Goal: Task Accomplishment & Management: Use online tool/utility

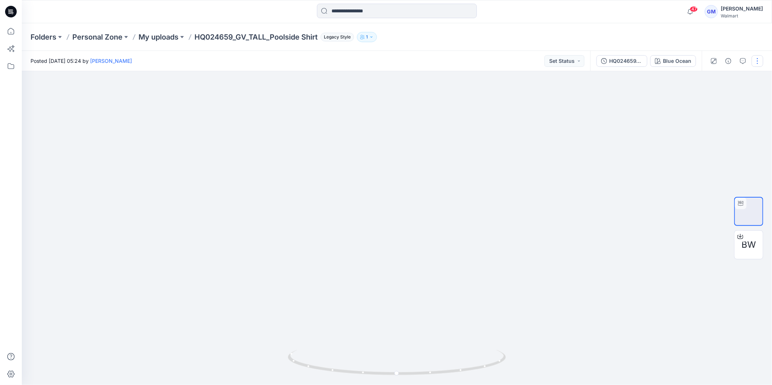
click at [760, 59] on button "button" at bounding box center [758, 61] width 12 height 12
click at [728, 117] on p "Duplicate to..." at bounding box center [723, 118] width 33 height 8
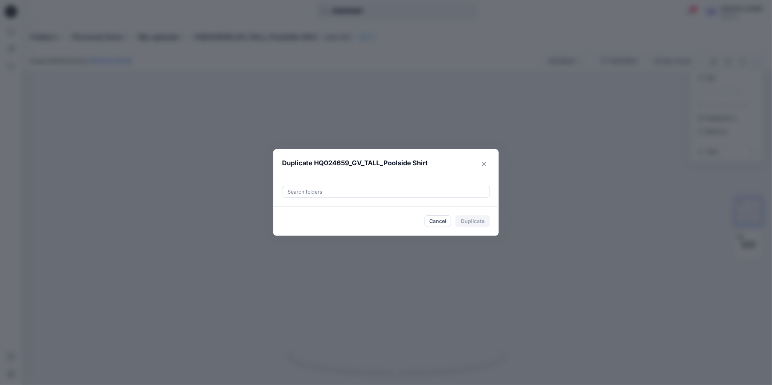
click at [357, 189] on div at bounding box center [386, 192] width 198 height 9
paste input "**********"
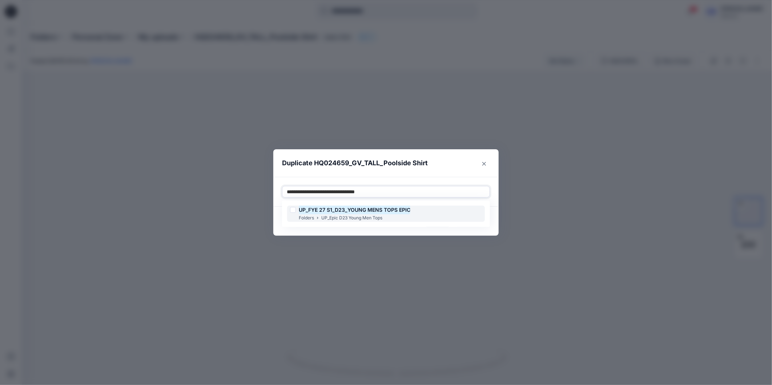
click at [293, 209] on div at bounding box center [293, 210] width 6 height 6
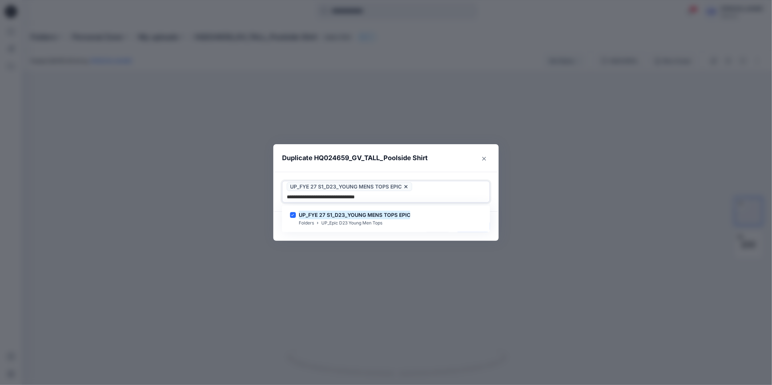
type input "**********"
click at [281, 236] on div "Duplicate HQ024659_GV_TALL_Poolside Shirt Use Up and Down to choose options, pr…" at bounding box center [386, 192] width 772 height 385
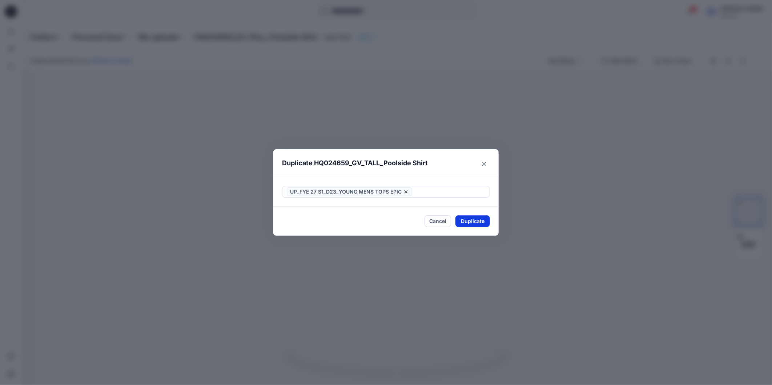
click at [471, 221] on button "Duplicate" at bounding box center [472, 222] width 35 height 12
click at [479, 221] on button "Close" at bounding box center [478, 222] width 24 height 12
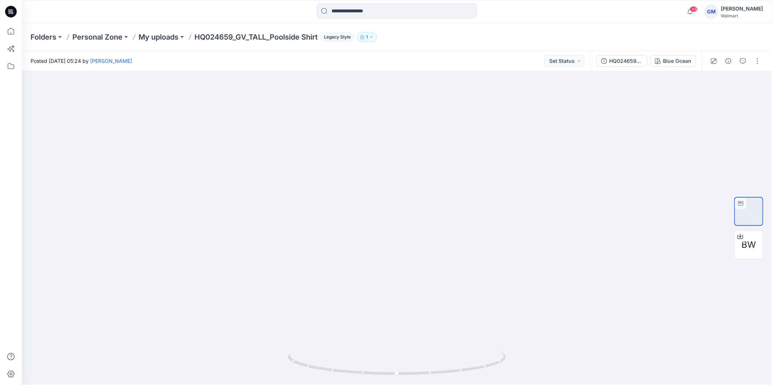
click at [12, 14] on icon at bounding box center [11, 12] width 12 height 12
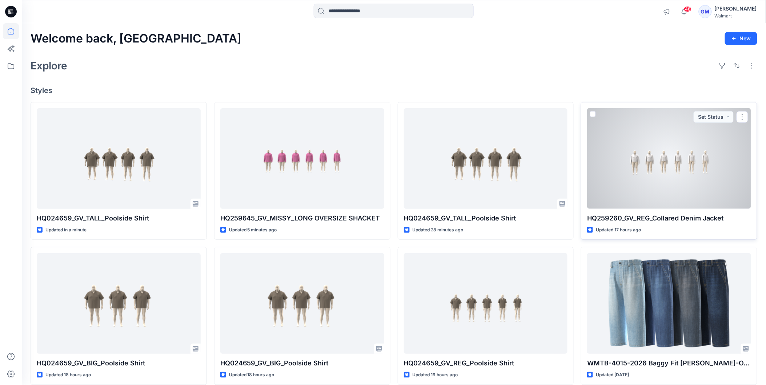
click at [684, 180] on div at bounding box center [669, 158] width 164 height 101
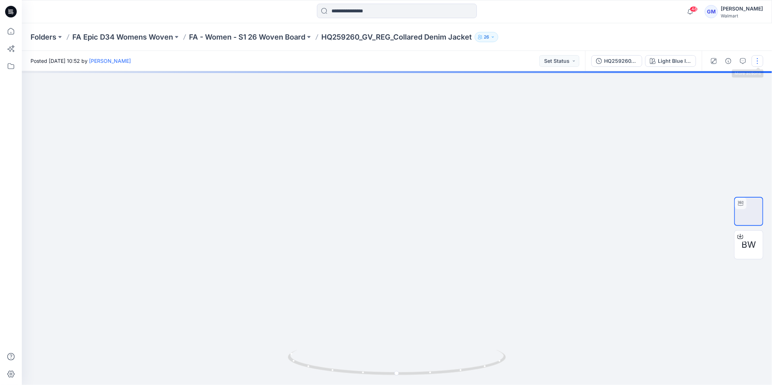
click at [757, 62] on button "button" at bounding box center [758, 61] width 12 height 12
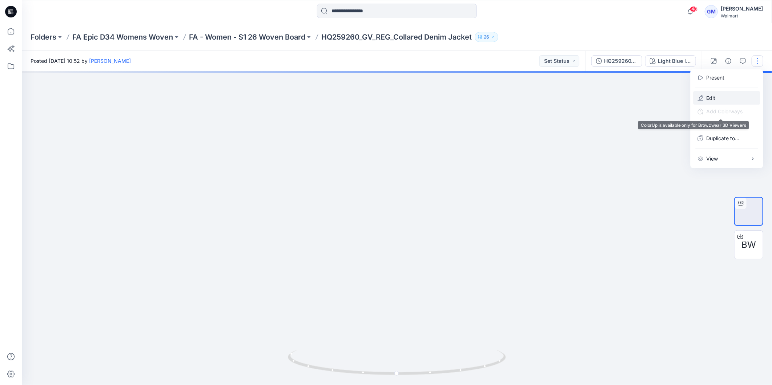
click at [726, 96] on button "Edit" at bounding box center [726, 97] width 67 height 13
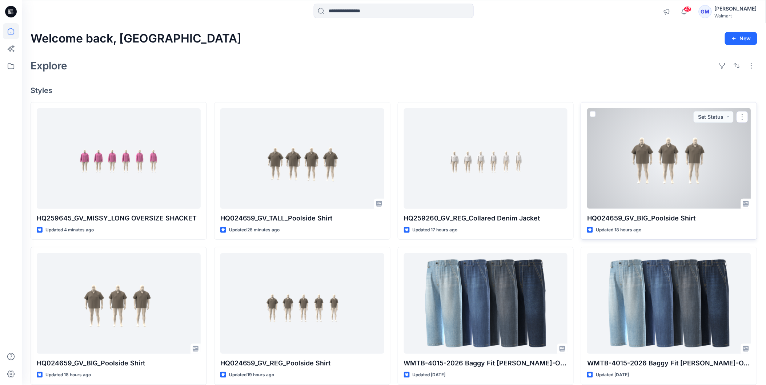
click at [693, 165] on div at bounding box center [669, 158] width 164 height 101
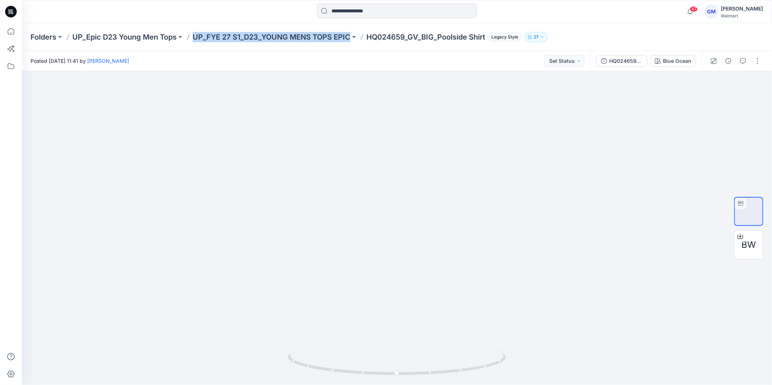
copy div "UP_FYE 27 S1_D23_YOUNG MENS TOPS EPIC"
drag, startPoint x: 196, startPoint y: 41, endPoint x: 353, endPoint y: 42, distance: 157.0
click at [353, 42] on div "Folders UP_Epic D23 Young Men Tops UP_FYE 27 S1_D23_YOUNG MENS TOPS EPIC HQ0246…" at bounding box center [397, 37] width 750 height 28
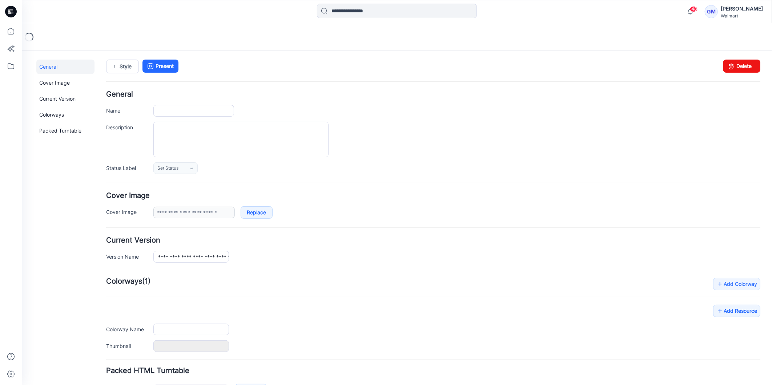
type input "**********"
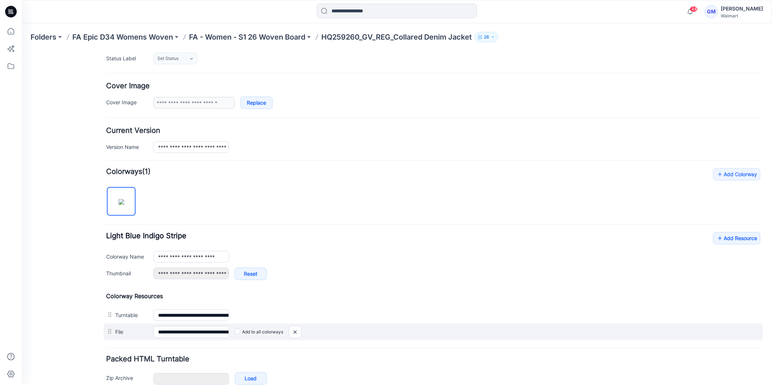
scroll to position [109, 0]
click at [295, 333] on img at bounding box center [295, 332] width 12 height 12
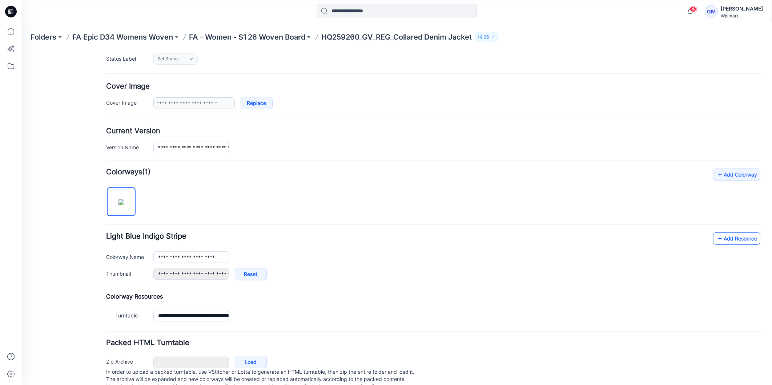
click at [723, 239] on link "Add Resource" at bounding box center [736, 238] width 47 height 12
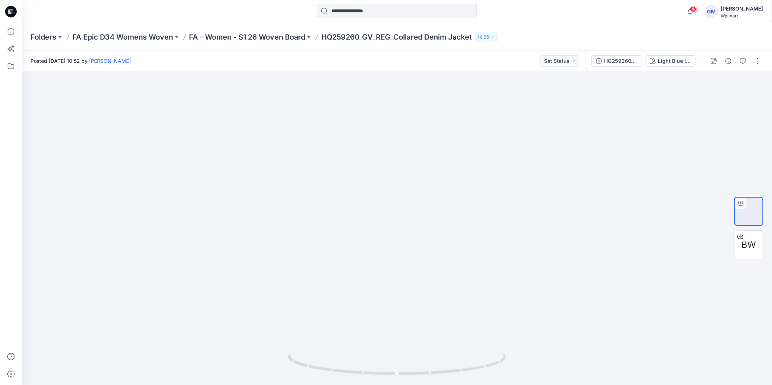
click at [12, 9] on icon at bounding box center [11, 12] width 12 height 12
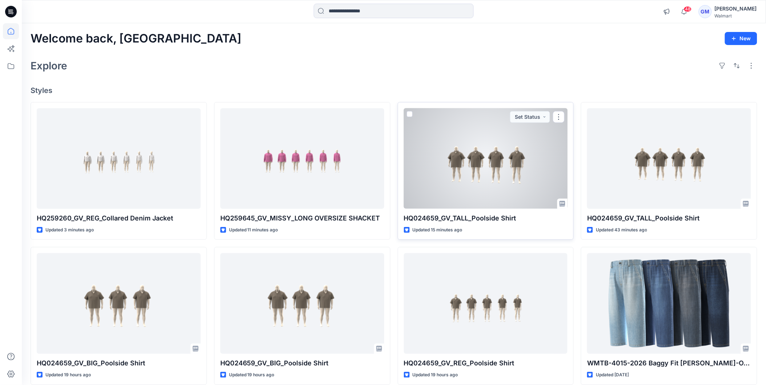
click at [500, 149] on div at bounding box center [486, 158] width 164 height 101
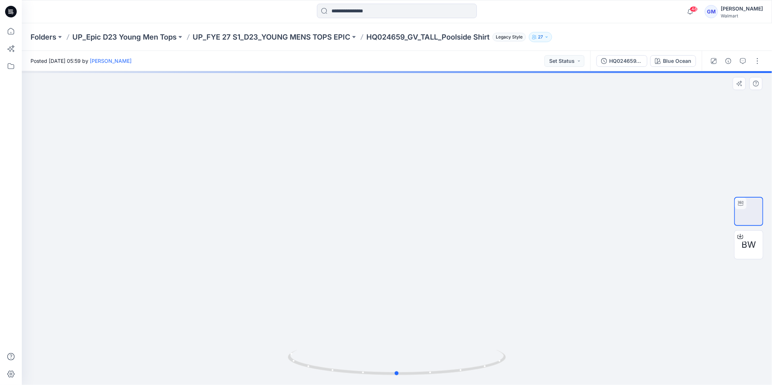
click at [182, 234] on div at bounding box center [397, 228] width 750 height 314
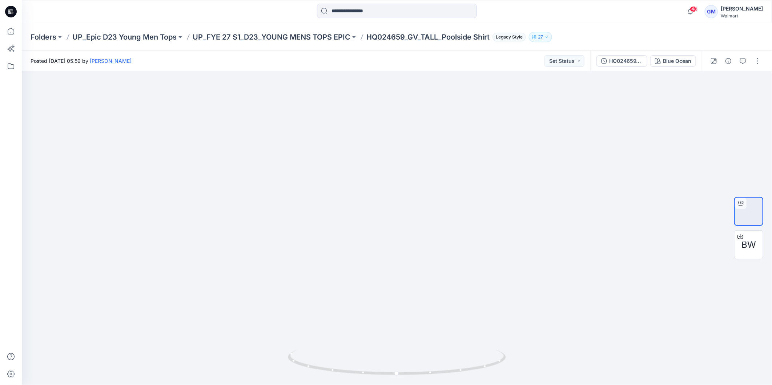
click at [8, 11] on icon at bounding box center [11, 11] width 12 height 23
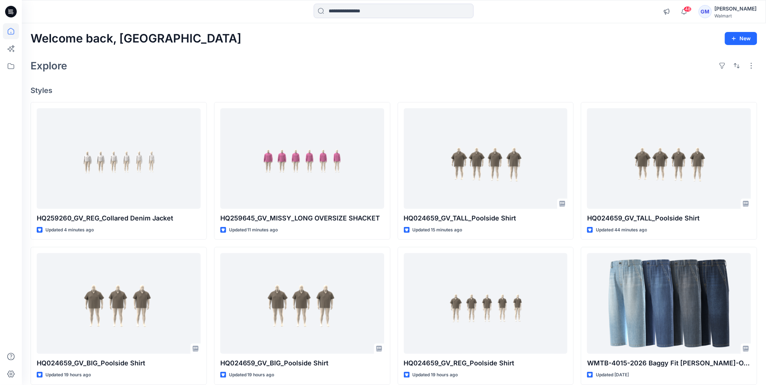
click at [589, 51] on div "Welcome back, Gayan New Explore Styles HQ259260_GV_REG_Collared Denim Jacket Up…" at bounding box center [394, 294] width 744 height 542
click at [369, 8] on input at bounding box center [394, 11] width 160 height 15
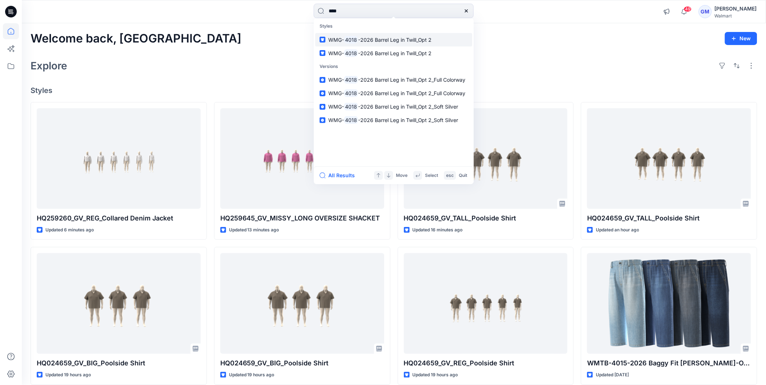
type input "****"
click at [389, 37] on span "-2026 Barrel Leg in Twill_Opt 2" at bounding box center [395, 40] width 74 height 6
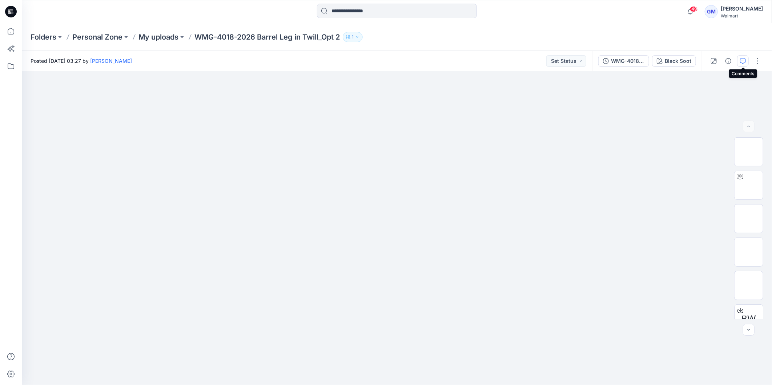
click at [744, 59] on icon "button" at bounding box center [743, 61] width 6 height 6
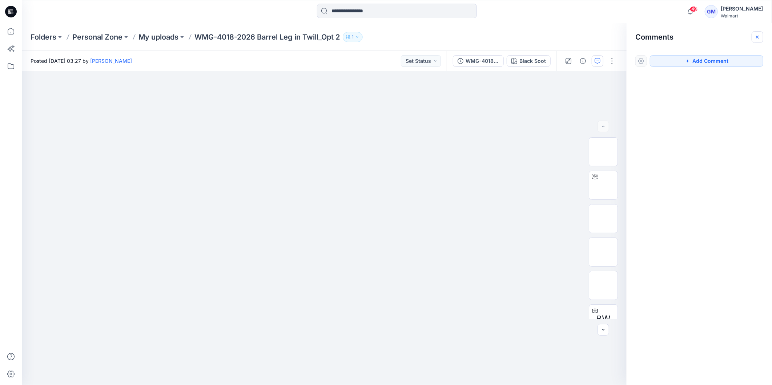
click at [760, 37] on icon "button" at bounding box center [758, 37] width 6 height 6
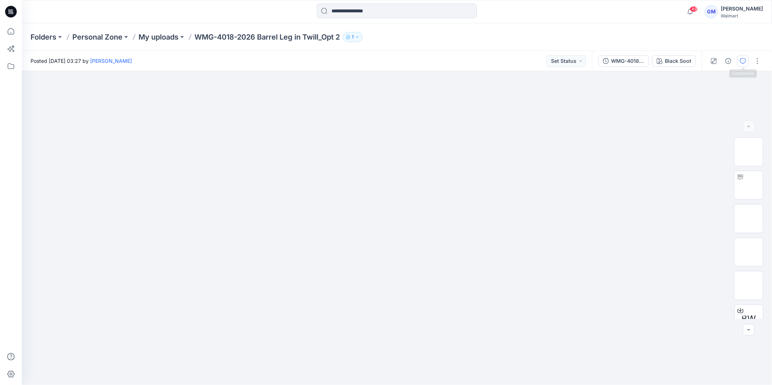
click at [739, 62] on button "button" at bounding box center [743, 61] width 12 height 12
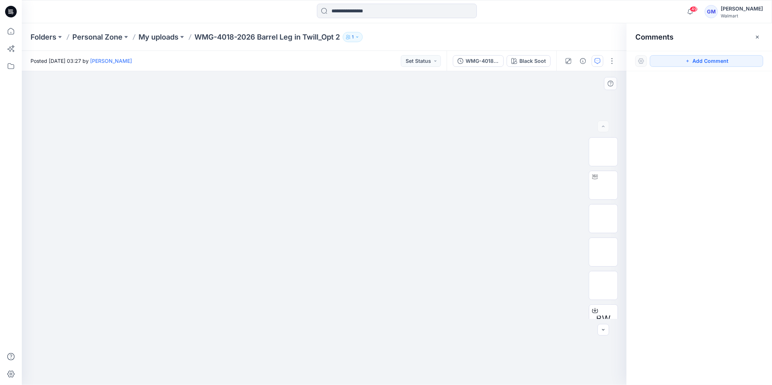
click at [555, 108] on div at bounding box center [324, 228] width 605 height 314
click at [526, 307] on div at bounding box center [324, 228] width 605 height 314
click at [603, 185] on img at bounding box center [603, 185] width 0 height 0
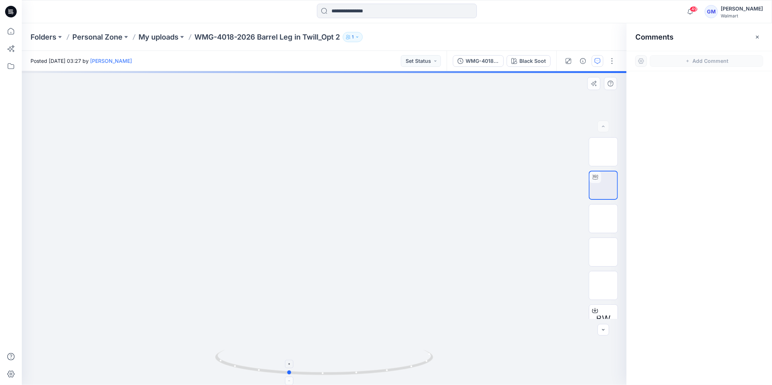
drag, startPoint x: 373, startPoint y: 373, endPoint x: 337, endPoint y: 376, distance: 36.1
click at [337, 376] on icon at bounding box center [325, 363] width 220 height 27
click at [343, 345] on div at bounding box center [324, 228] width 605 height 314
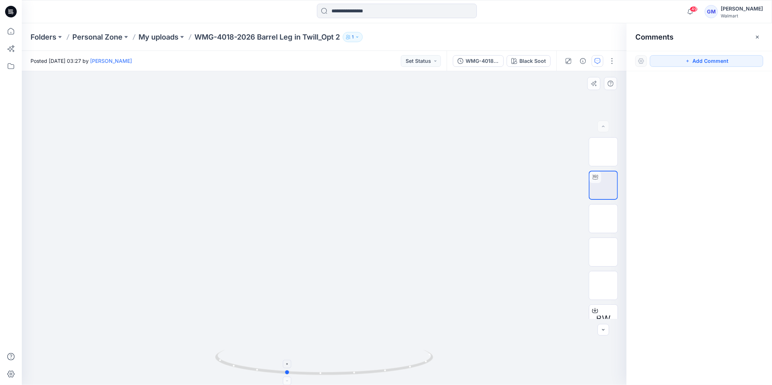
click at [367, 375] on icon at bounding box center [325, 363] width 220 height 27
drag, startPoint x: 275, startPoint y: 350, endPoint x: 286, endPoint y: 348, distance: 11.2
click at [285, 348] on div at bounding box center [324, 228] width 605 height 314
drag, startPoint x: 341, startPoint y: 330, endPoint x: 349, endPoint y: 142, distance: 188.1
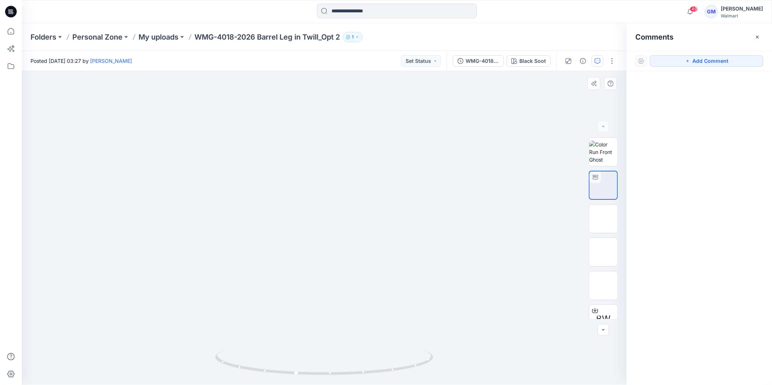
drag, startPoint x: 369, startPoint y: 313, endPoint x: 348, endPoint y: 175, distance: 139.4
drag, startPoint x: 355, startPoint y: 373, endPoint x: 339, endPoint y: 377, distance: 16.0
click at [339, 377] on icon at bounding box center [325, 363] width 220 height 27
drag, startPoint x: 333, startPoint y: 342, endPoint x: 344, endPoint y: 195, distance: 147.3
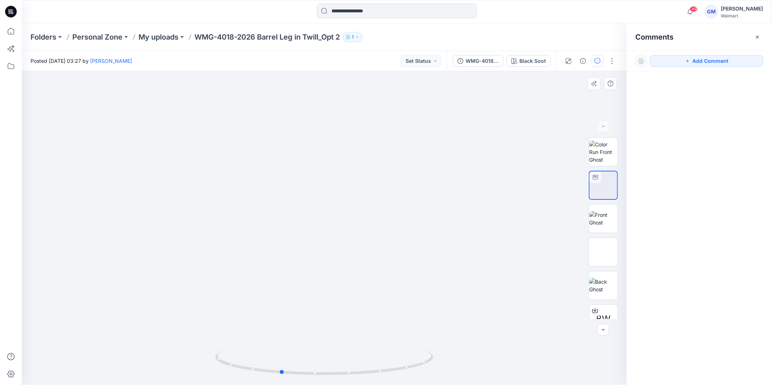
click at [344, 189] on div at bounding box center [324, 228] width 605 height 314
drag, startPoint x: 371, startPoint y: 373, endPoint x: 353, endPoint y: 374, distance: 18.9
click at [353, 374] on icon at bounding box center [325, 363] width 220 height 27
drag, startPoint x: 336, startPoint y: 347, endPoint x: 328, endPoint y: 295, distance: 52.9
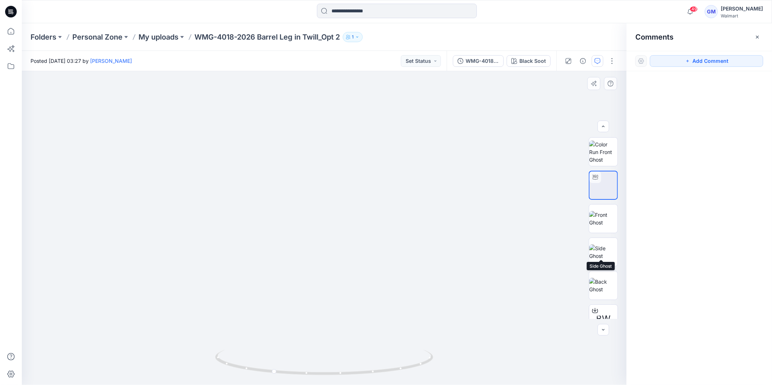
scroll to position [81, 0]
click at [759, 36] on icon "button" at bounding box center [758, 37] width 6 height 6
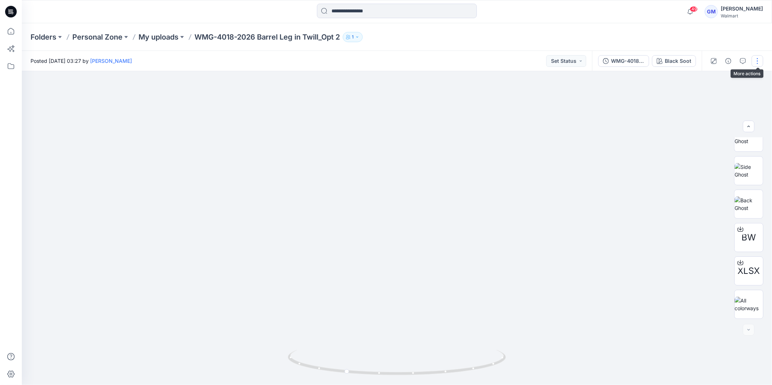
click at [759, 63] on button "button" at bounding box center [758, 61] width 12 height 12
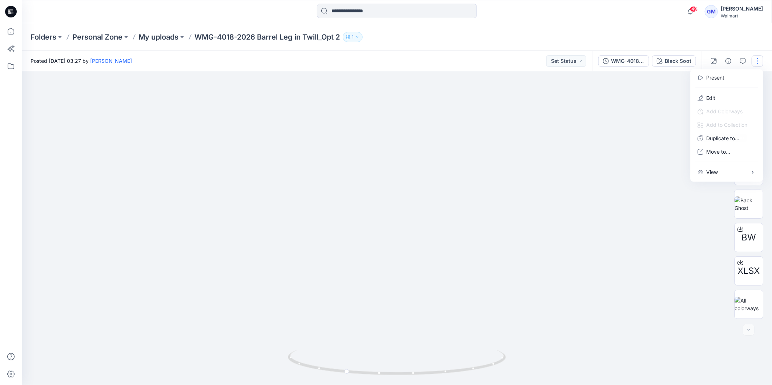
drag, startPoint x: 649, startPoint y: 291, endPoint x: 656, endPoint y: 289, distance: 6.7
click at [649, 292] on div at bounding box center [397, 228] width 750 height 314
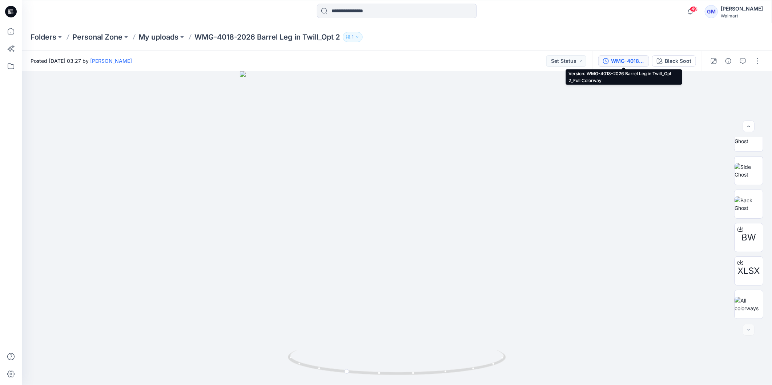
click at [628, 57] on div "WMG-4018-2026 Barrel Leg in Twill_Opt 2_Full Colorway" at bounding box center [627, 61] width 33 height 8
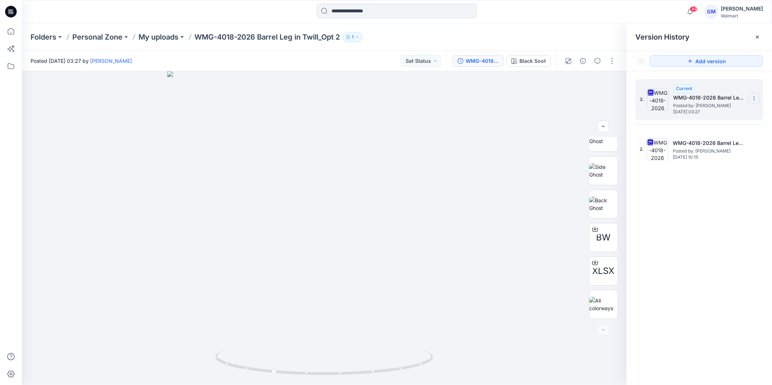
click at [756, 100] on icon at bounding box center [754, 99] width 6 height 6
click at [733, 114] on span "Download Source BW File" at bounding box center [717, 113] width 61 height 9
